Goal: Find contact information: Find contact information

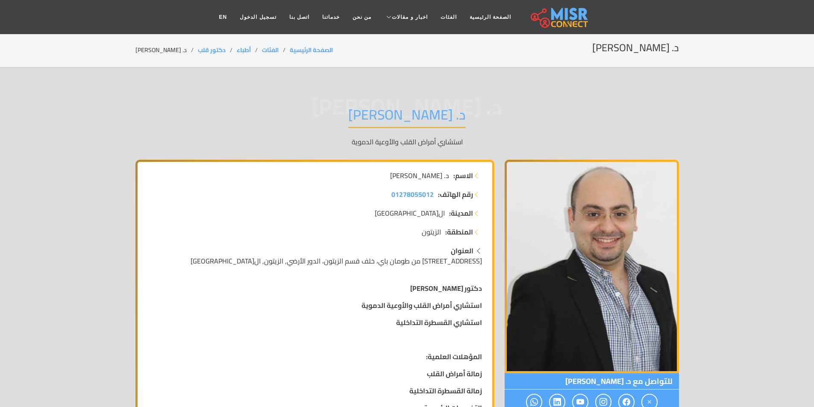
click at [468, 173] on strong "الاسم:" at bounding box center [463, 176] width 20 height 10
drag, startPoint x: 398, startPoint y: 178, endPoint x: 475, endPoint y: 175, distance: 76.6
click at [475, 175] on li "الاسم: د. [PERSON_NAME]" at bounding box center [315, 176] width 334 height 10
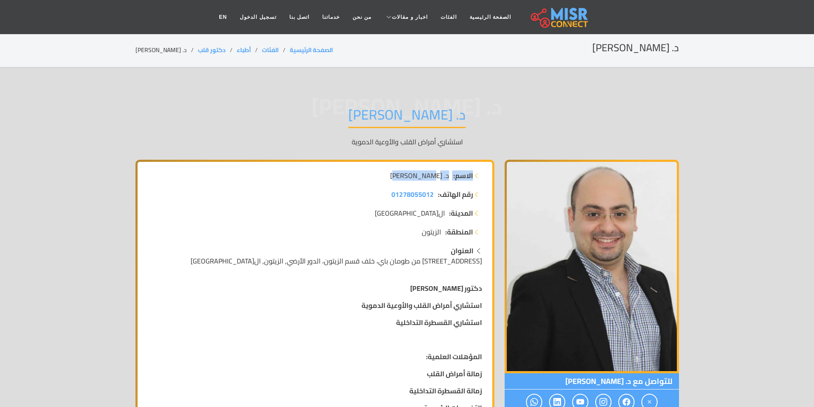
copy li "الاسم: د. [PERSON_NAME]"
click at [451, 261] on span "[STREET_ADDRESS] من طومان باي، خلف قسم الزيتون، الدور الأرضي, الزيتون, ال[GEOGR…" at bounding box center [336, 261] width 291 height 13
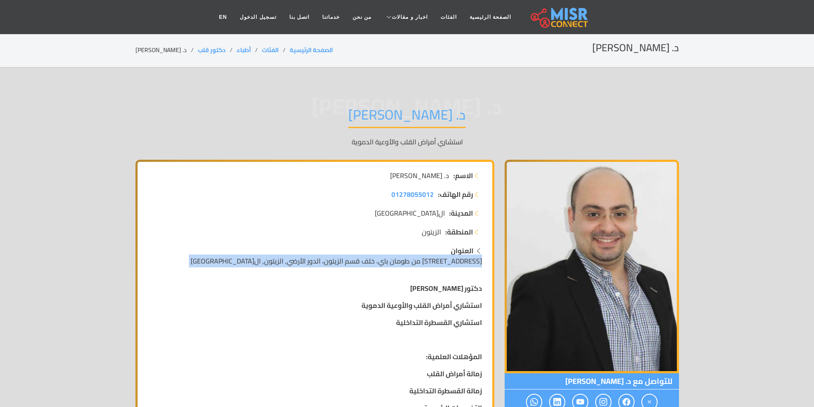
click at [451, 261] on span "[STREET_ADDRESS] من طومان باي، خلف قسم الزيتون، الدور الأرضي, الزيتون, ال[GEOGR…" at bounding box center [336, 261] width 291 height 13
copy div "[STREET_ADDRESS] من طومان باي، خلف قسم الزيتون، الدور الأرضي, الزيتون, ال[GEOGR…"
click at [426, 194] on span "01278055012" at bounding box center [413, 194] width 42 height 13
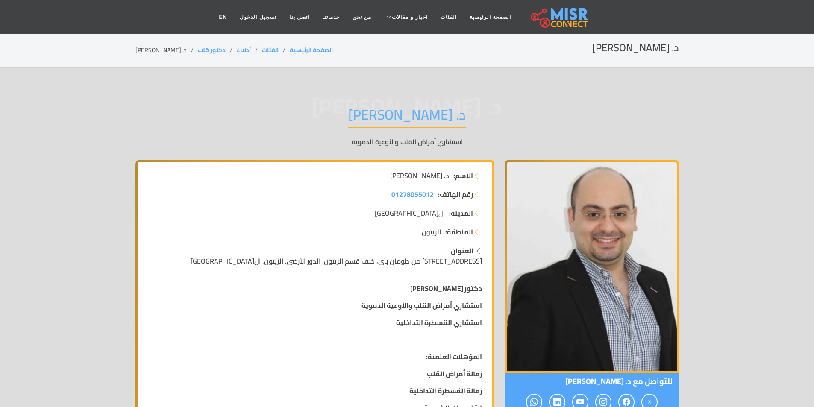
click at [415, 208] on ul "رقم الهاتف: 01278055012 المدينة: [GEOGRAPHIC_DATA] المنطقة: [GEOGRAPHIC_DATA]" at bounding box center [315, 213] width 334 height 48
drag, startPoint x: 375, startPoint y: 190, endPoint x: 471, endPoint y: 194, distance: 96.7
click at [471, 194] on li "رقم الهاتف: 01278055012" at bounding box center [315, 194] width 334 height 10
copy li "قم الهاتف: 01278055012"
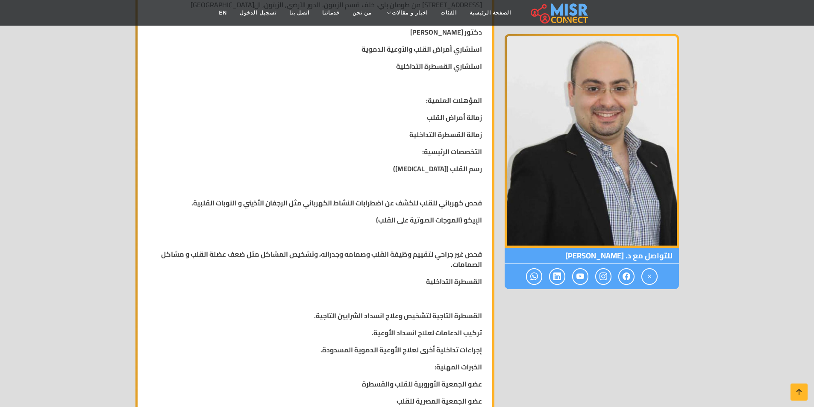
scroll to position [427, 0]
